Goal: Check status

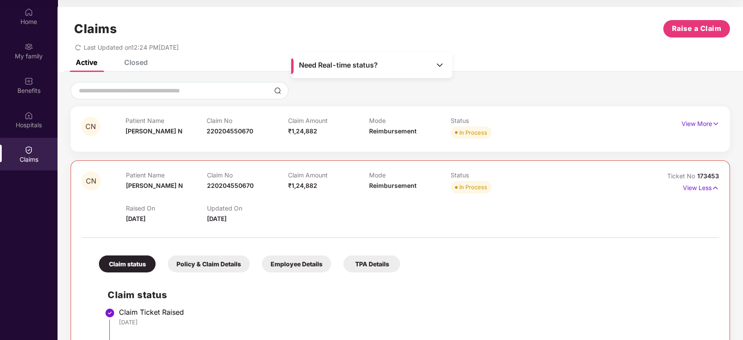
scroll to position [107, 0]
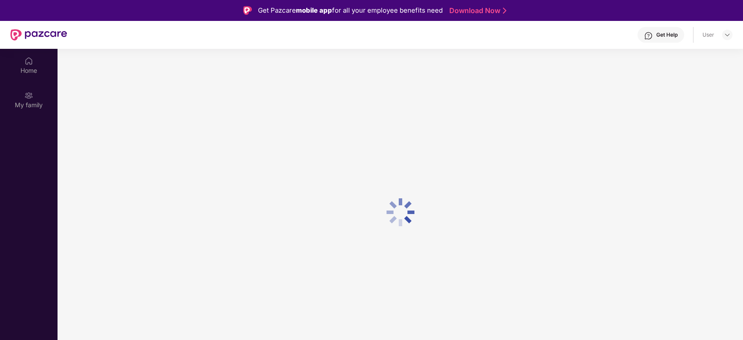
scroll to position [49, 0]
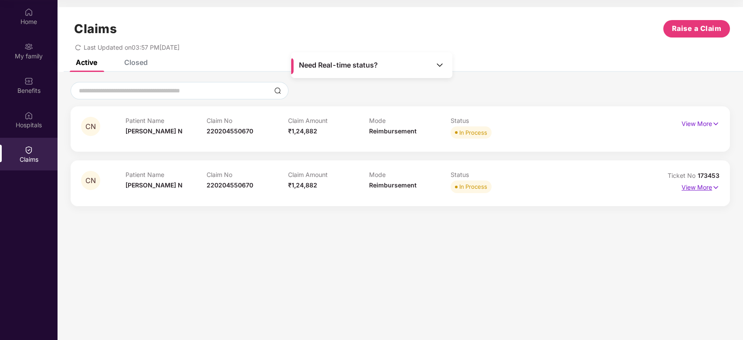
click at [692, 187] on p "View More" at bounding box center [701, 186] width 38 height 12
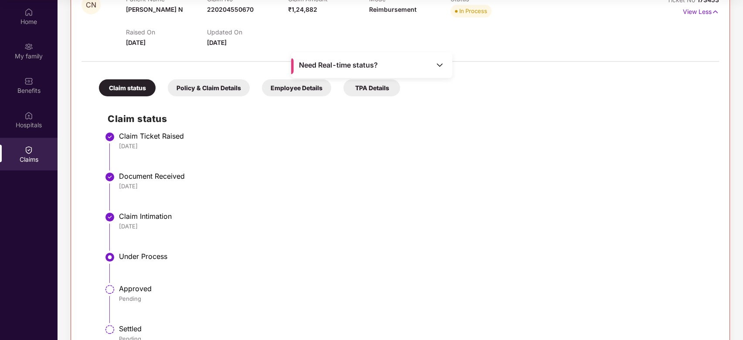
scroll to position [203, 0]
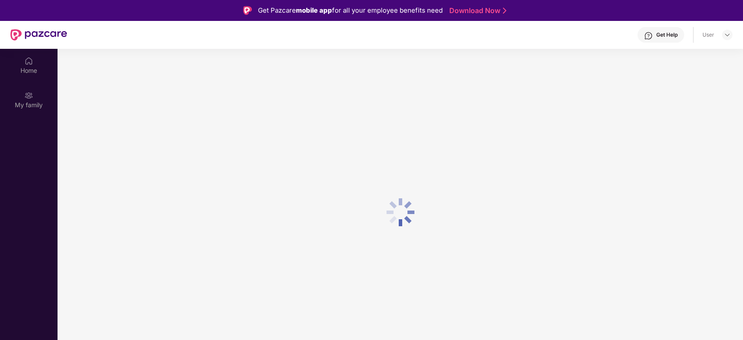
scroll to position [49, 0]
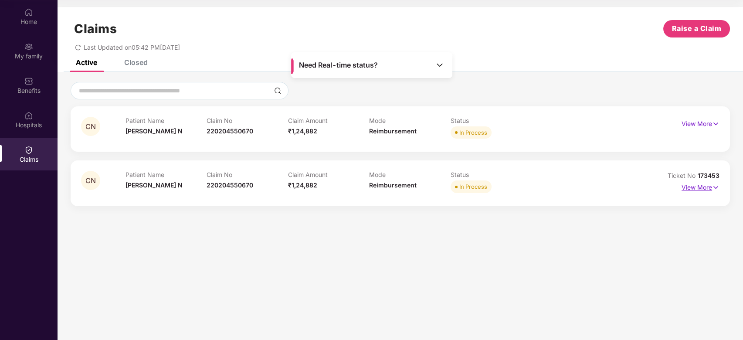
click at [690, 191] on p "View More" at bounding box center [701, 186] width 38 height 12
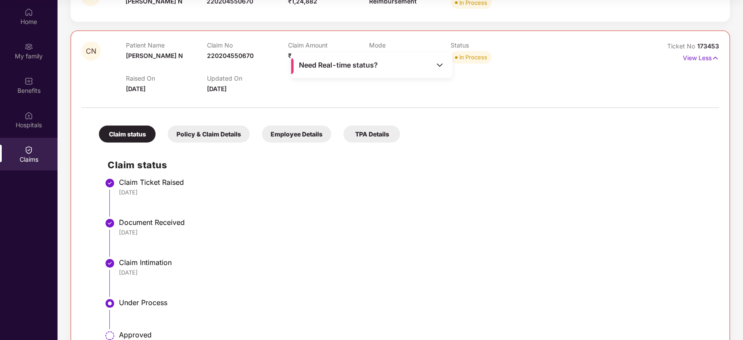
scroll to position [96, 0]
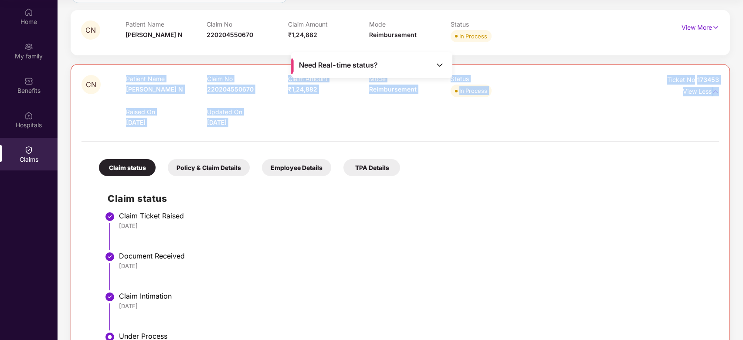
drag, startPoint x: 118, startPoint y: 77, endPoint x: 293, endPoint y: 131, distance: 183.4
click at [293, 131] on div "CN Patient Name Charvi N Claim No 220204550670 Claim Amount ₹1,24,882 Mode Reim…" at bounding box center [400, 251] width 638 height 353
click at [293, 131] on div at bounding box center [400, 137] width 638 height 18
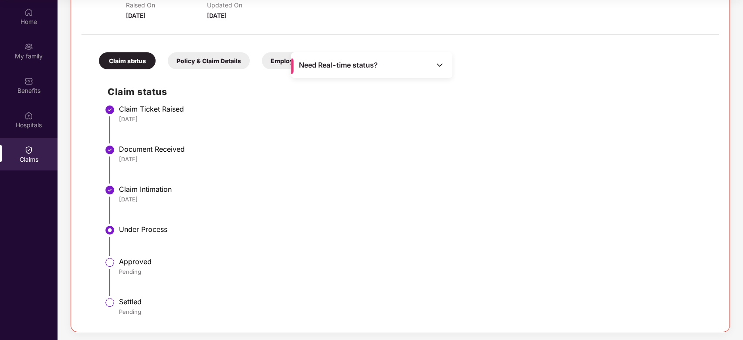
scroll to position [176, 0]
